Goal: Task Accomplishment & Management: Manage account settings

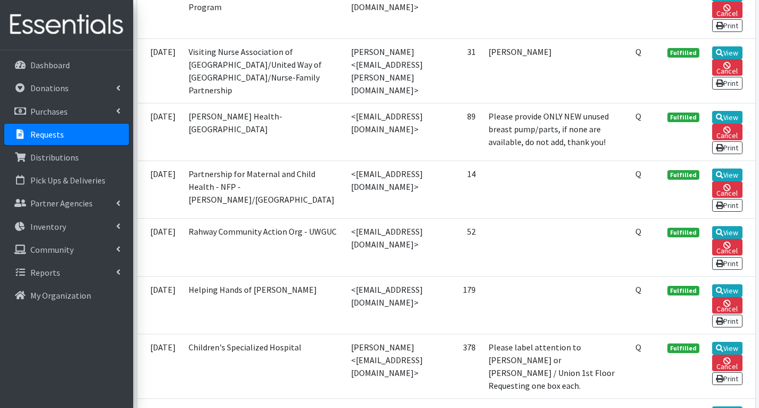
scroll to position [426, 0]
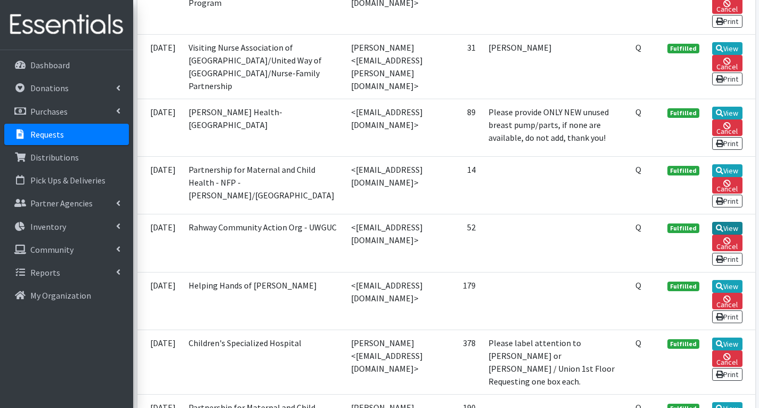
click at [734, 234] on link "View" at bounding box center [727, 228] width 30 height 13
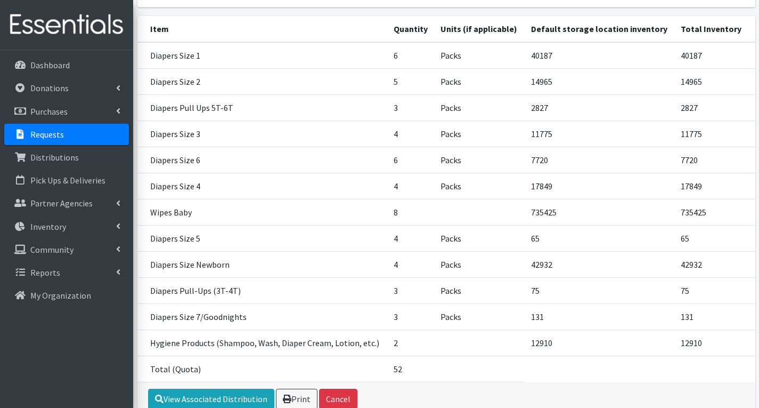
scroll to position [207, 0]
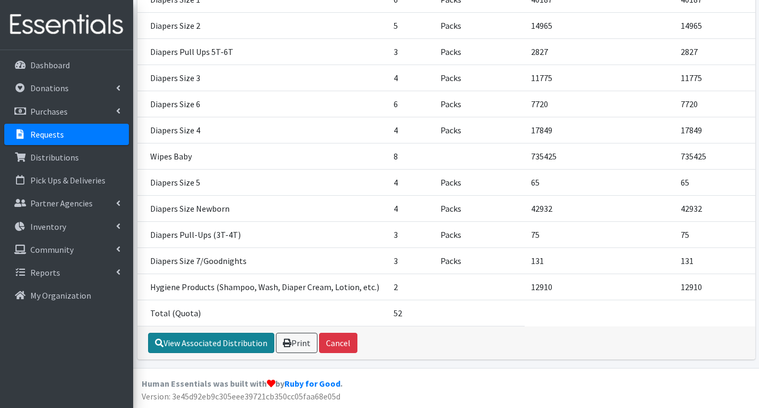
click at [223, 345] on link "View Associated Distribution" at bounding box center [211, 342] width 126 height 20
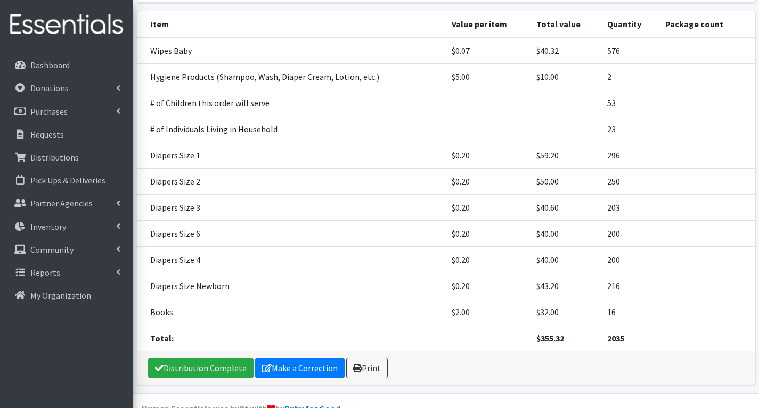
scroll to position [213, 0]
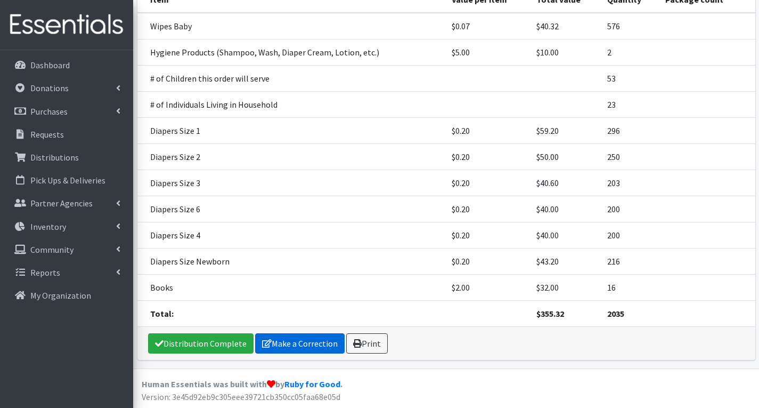
click at [327, 348] on link "Make a Correction" at bounding box center [299, 343] width 89 height 20
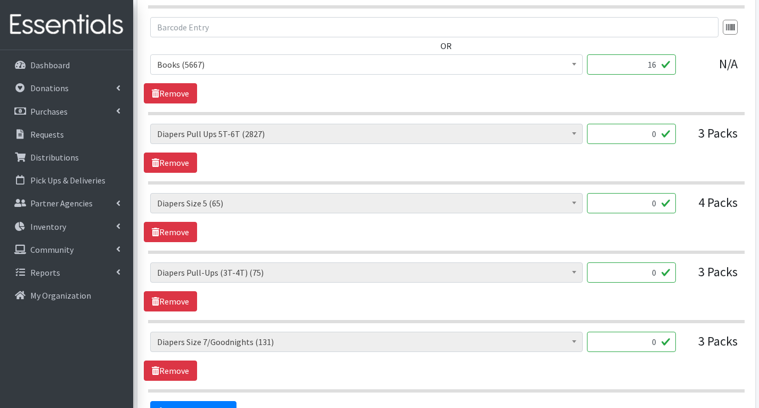
scroll to position [1332, 0]
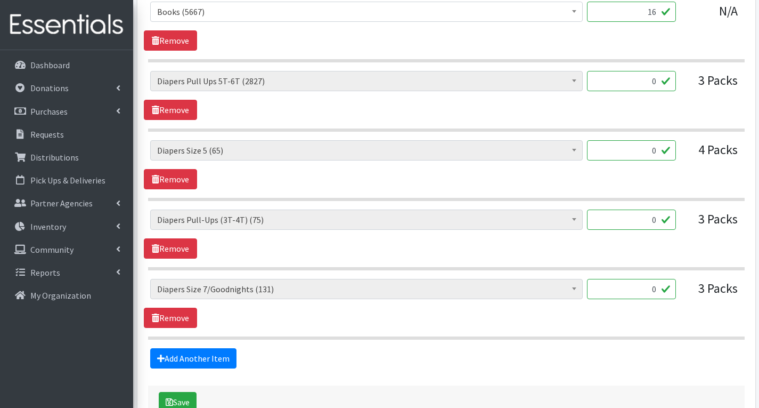
click at [660, 218] on input "0" at bounding box center [631, 219] width 89 height 20
type input "66"
click at [660, 288] on input "0" at bounding box center [631, 289] width 89 height 20
type input "36"
click at [170, 182] on link "Remove" at bounding box center [170, 179] width 53 height 20
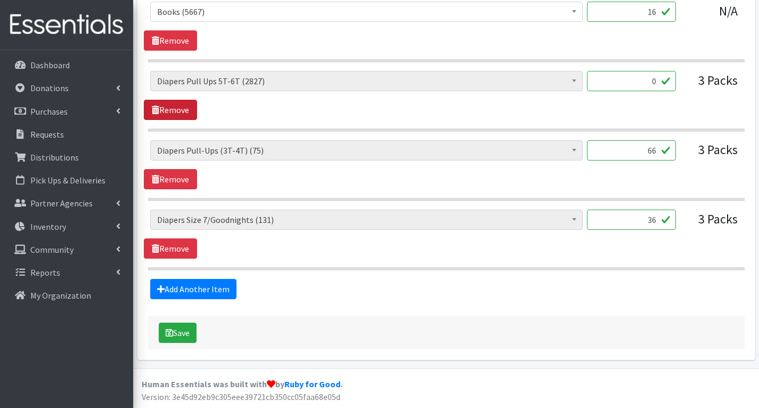
click at [187, 110] on link "Remove" at bounding box center [170, 110] width 53 height 20
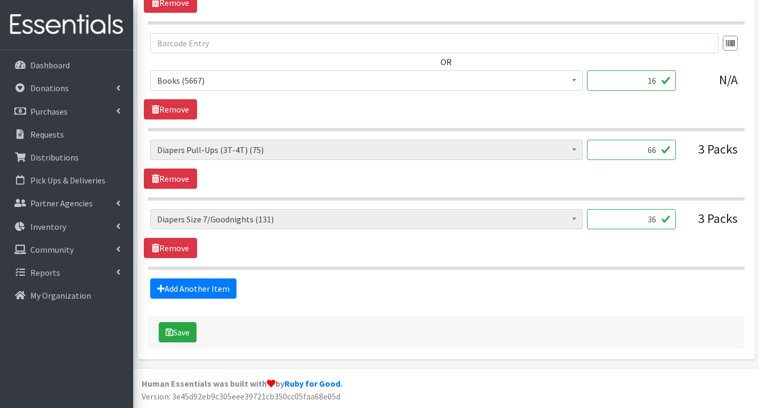
scroll to position [1263, 0]
click at [186, 337] on button "Save" at bounding box center [178, 332] width 38 height 20
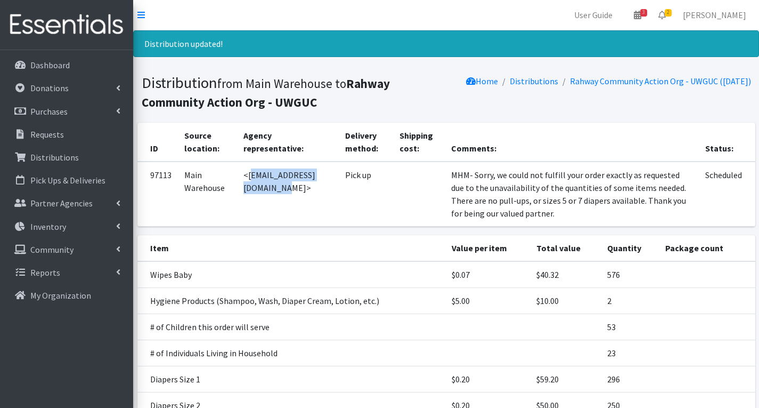
drag, startPoint x: 248, startPoint y: 176, endPoint x: 338, endPoint y: 182, distance: 90.8
click at [338, 182] on td "<[EMAIL_ADDRESS][DOMAIN_NAME]>" at bounding box center [288, 193] width 102 height 65
click at [329, 197] on td "<[EMAIL_ADDRESS][DOMAIN_NAME]>" at bounding box center [288, 193] width 102 height 65
